Goal: Task Accomplishment & Management: Use online tool/utility

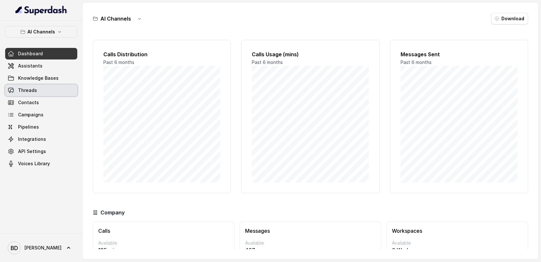
click at [26, 89] on span "Threads" at bounding box center [27, 90] width 19 height 6
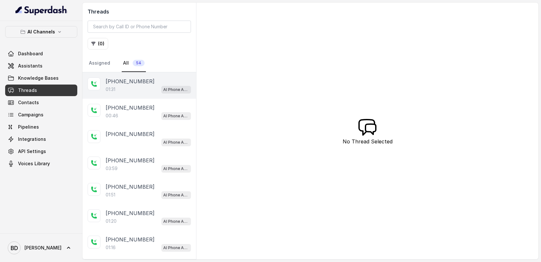
click at [118, 81] on p "[PHONE_NUMBER]" at bounding box center [130, 82] width 49 height 8
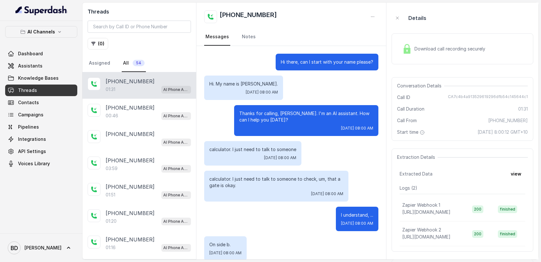
click at [406, 50] on img at bounding box center [407, 49] width 10 height 10
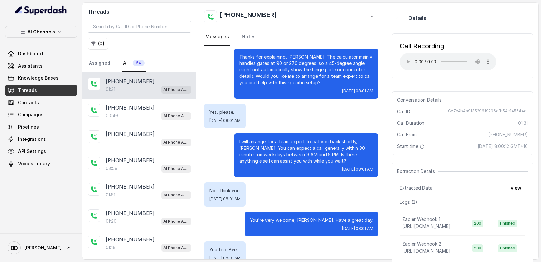
scroll to position [353, 0]
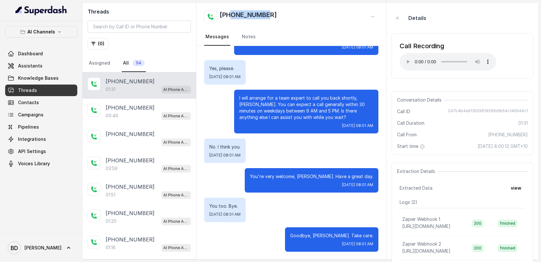
drag, startPoint x: 276, startPoint y: 16, endPoint x: 231, endPoint y: 15, distance: 44.8
click at [231, 15] on div "[PHONE_NUMBER]" at bounding box center [291, 16] width 174 height 13
copy h2 "497481873"
